Goal: Transaction & Acquisition: Purchase product/service

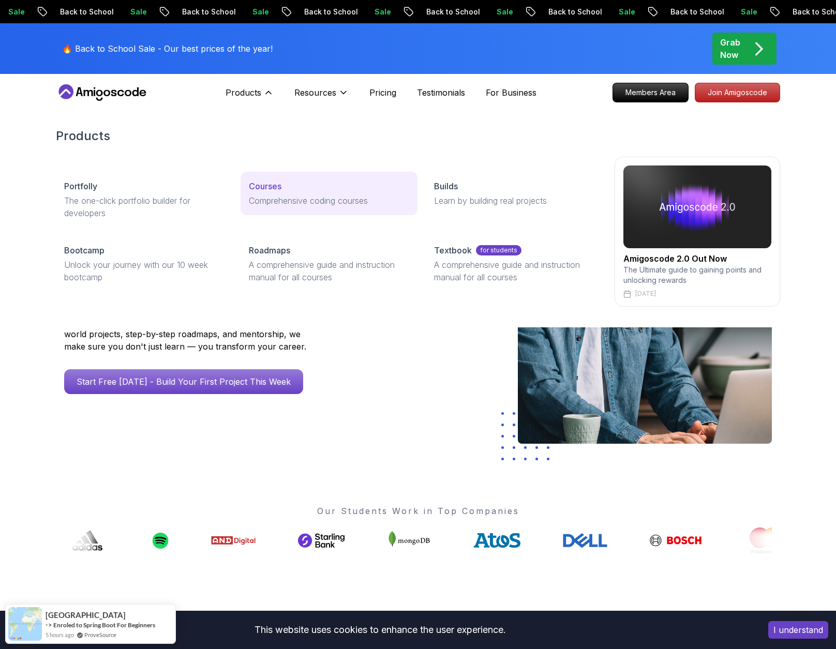
click at [272, 192] on link "Courses Comprehensive coding courses" at bounding box center [329, 193] width 176 height 43
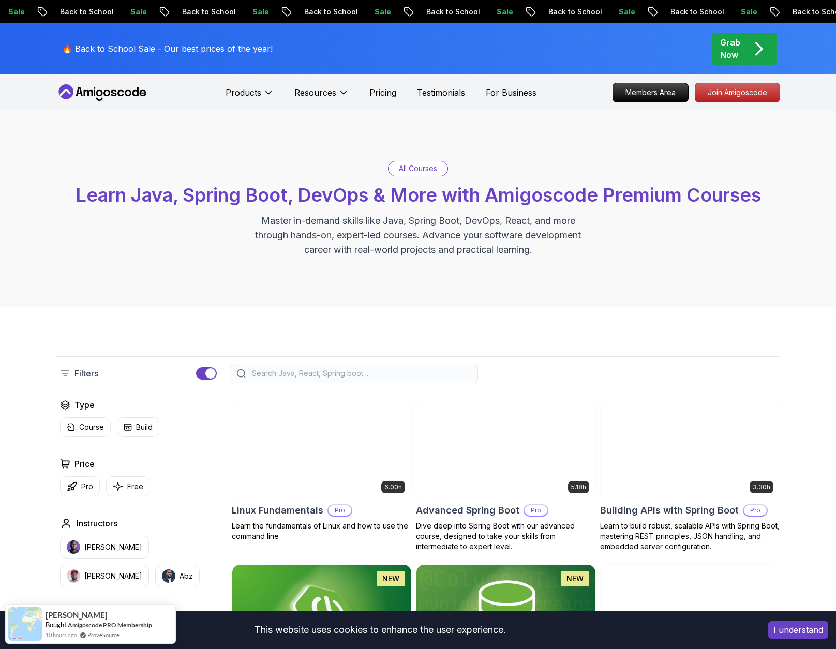
scroll to position [215, 0]
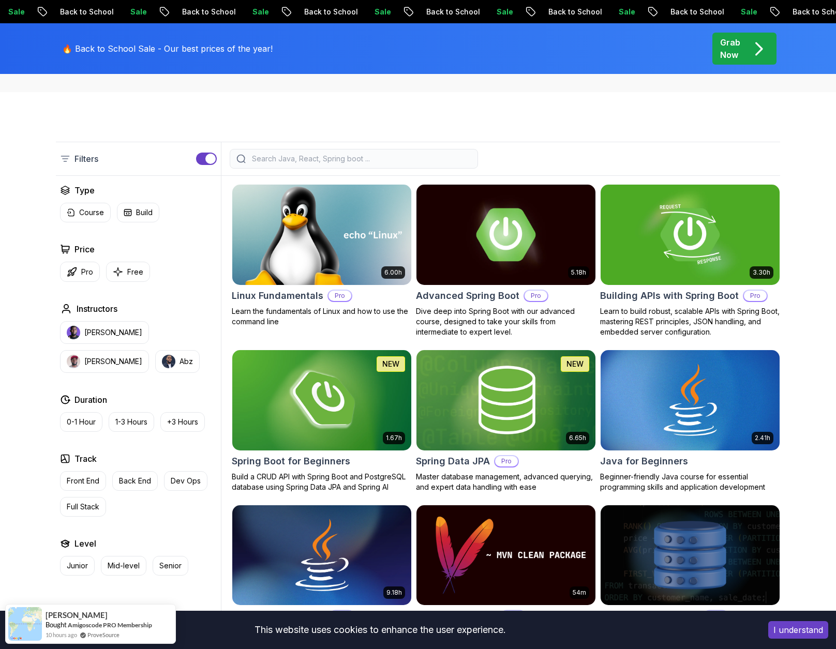
click at [296, 248] on img at bounding box center [322, 234] width 188 height 105
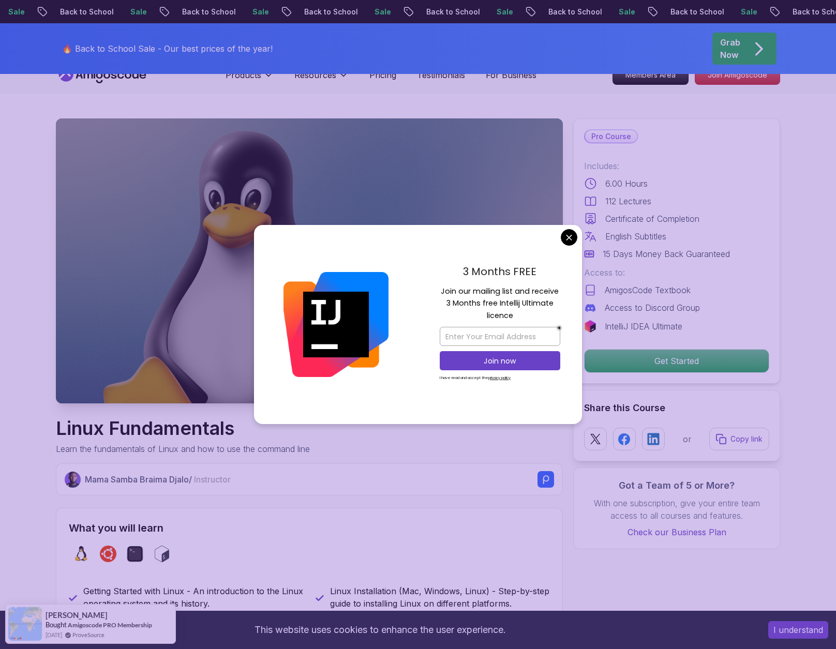
scroll to position [10, 0]
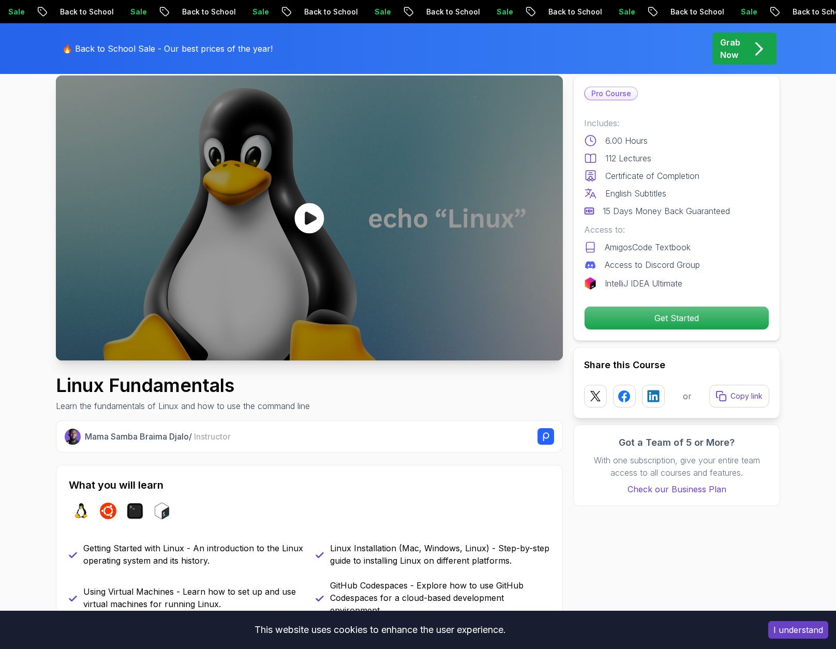
scroll to position [59, 0]
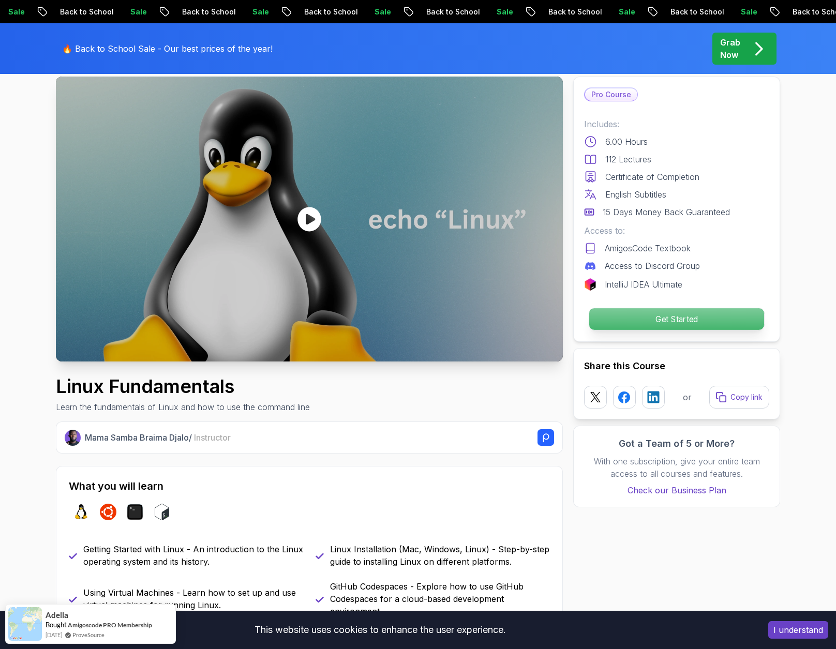
click at [650, 318] on p "Get Started" at bounding box center [676, 319] width 175 height 22
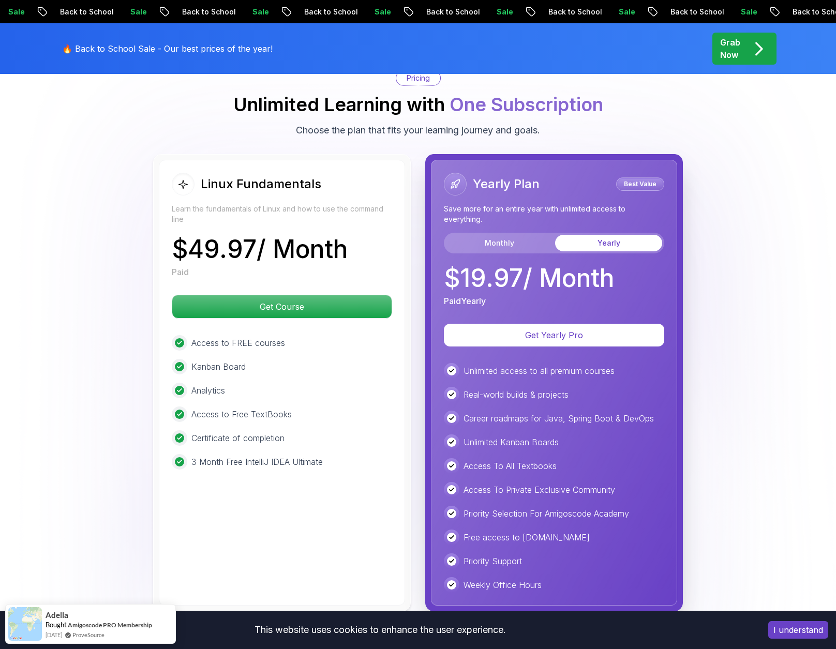
scroll to position [2295, 0]
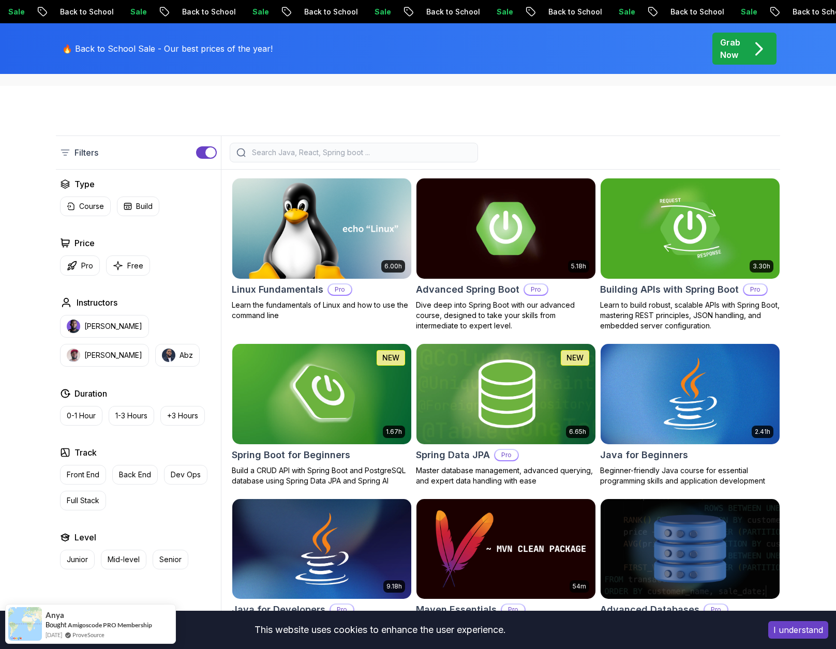
scroll to position [215, 0]
